Goal: Task Accomplishment & Management: Use online tool/utility

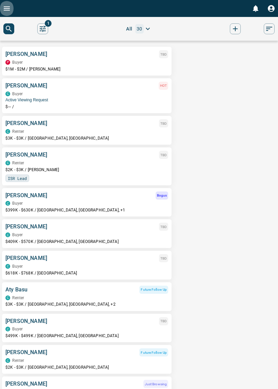
click at [10, 12] on icon "Open drawer" at bounding box center [7, 8] width 8 height 8
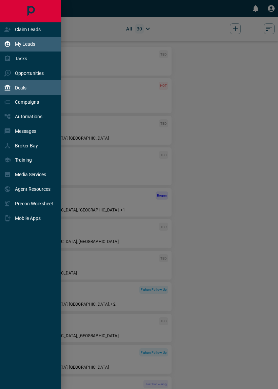
click at [30, 92] on div "Deals" at bounding box center [31, 87] width 63 height 15
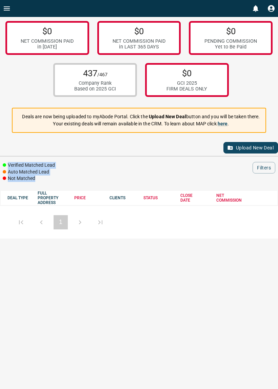
drag, startPoint x: 45, startPoint y: 185, endPoint x: 23, endPoint y: 123, distance: 66.1
click at [21, 126] on div "$0 NET COMMISSION PAID in [DATE] $0 NET COMMISSION PAID in LAST 365 DAYS $0 PEN…" at bounding box center [139, 144] width 278 height 254
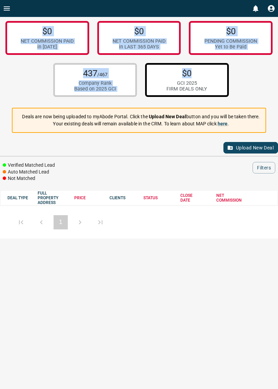
drag, startPoint x: 39, startPoint y: 30, endPoint x: 201, endPoint y: 80, distance: 169.6
click at [201, 82] on div "$0 NET COMMISSION PAID in [DATE] $0 NET COMMISSION PAID in LAST 365 DAYS $0 PEN…" at bounding box center [139, 59] width 278 height 84
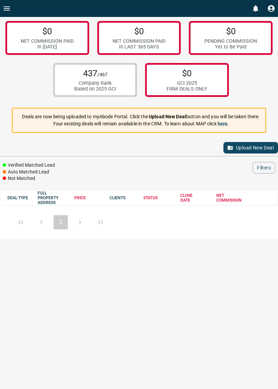
click at [232, 101] on div "$0 NET COMMISSION PAID in [DATE] $0 NET COMMISSION PAID in LAST 365 DAYS $0 PEN…" at bounding box center [139, 59] width 278 height 84
click at [247, 153] on button "Upload New Deal" at bounding box center [250, 148] width 55 height 12
click at [255, 149] on button "Upload New Deal" at bounding box center [250, 148] width 55 height 12
drag, startPoint x: 126, startPoint y: 119, endPoint x: 88, endPoint y: 118, distance: 37.9
click at [88, 118] on p "Deals are now being uploaded to myAbode Portal. Click the Upload New Deal butto…" at bounding box center [140, 116] width 237 height 7
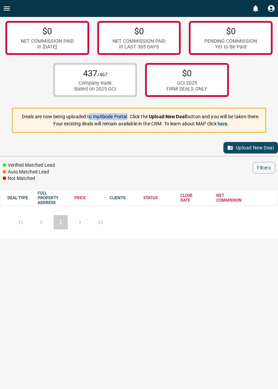
click at [90, 119] on p "Deals are now being uploaded to myAbode Portal. Click the Upload New Deal butto…" at bounding box center [140, 116] width 237 height 7
drag, startPoint x: 92, startPoint y: 119, endPoint x: 126, endPoint y: 119, distance: 33.9
click at [126, 116] on p "Deals are now being uploaded to myAbode Portal. Click the Upload New Deal butto…" at bounding box center [140, 116] width 237 height 7
copy p "myAbode Portal"
click at [78, 126] on p "Your existing deals will remain available in the CRM. To learn about MAP click …" at bounding box center [140, 123] width 237 height 7
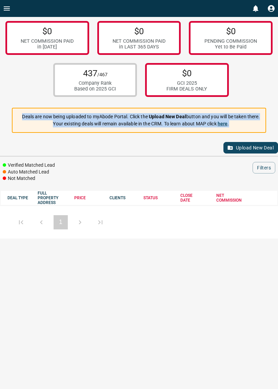
drag, startPoint x: 19, startPoint y: 119, endPoint x: 239, endPoint y: 134, distance: 221.3
click at [239, 133] on div "Deals are now being uploaded to myAbode Portal. Click the Upload New Deal butto…" at bounding box center [139, 120] width 254 height 25
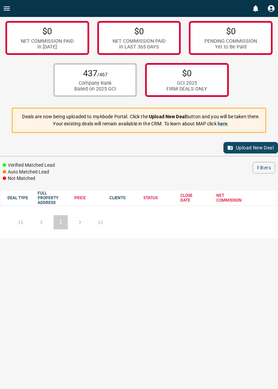
click at [196, 145] on div "Upload New Deal" at bounding box center [139, 147] width 278 height 16
